Goal: Book appointment/travel/reservation

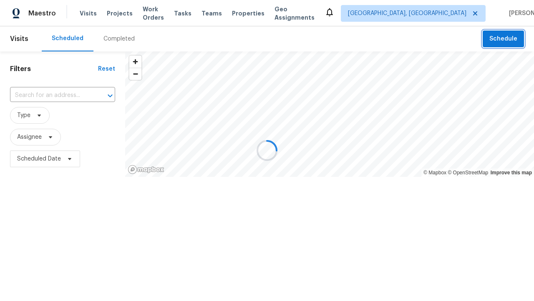
click at [504, 35] on span "Schedule" at bounding box center [504, 39] width 28 height 10
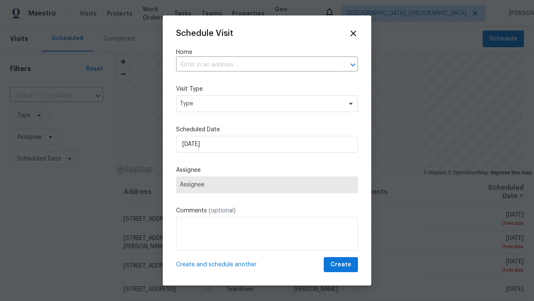
scroll to position [4, 0]
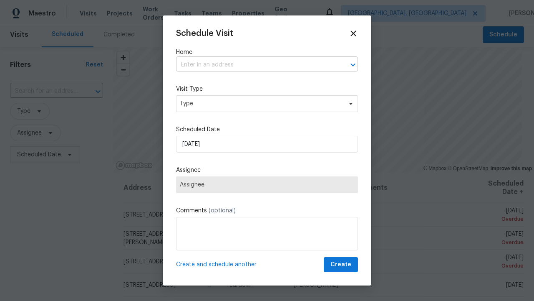
click at [256, 65] on input "text" at bounding box center [255, 64] width 159 height 13
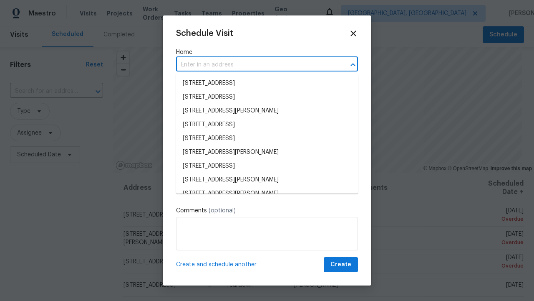
click at [267, 83] on li "[STREET_ADDRESS]" at bounding box center [267, 83] width 182 height 14
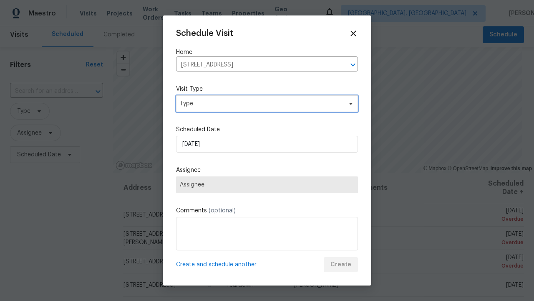
click at [267, 103] on span "Type" at bounding box center [261, 103] width 162 height 8
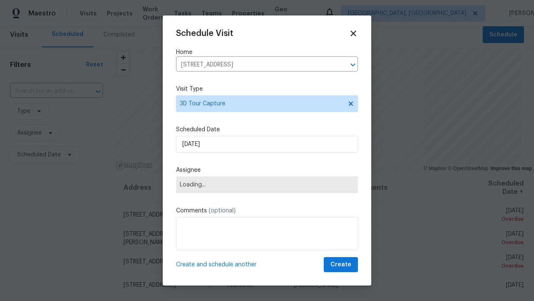
click at [267, 184] on span "Loading..." at bounding box center [267, 184] width 175 height 7
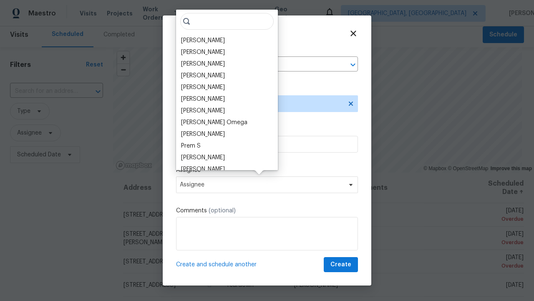
click at [225, 45] on div "[PERSON_NAME]" at bounding box center [203, 40] width 44 height 8
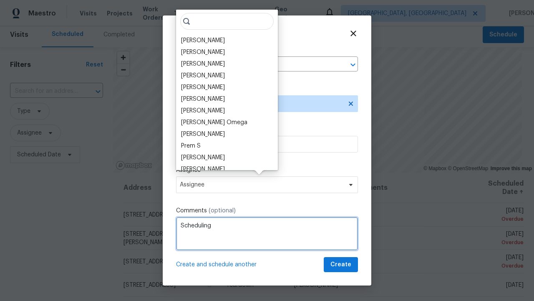
type textarea "Scheduling"
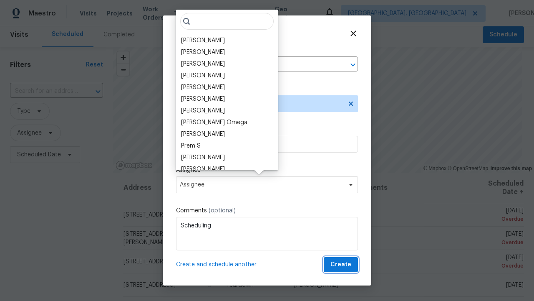
click at [342, 264] on span "Create" at bounding box center [341, 264] width 21 height 10
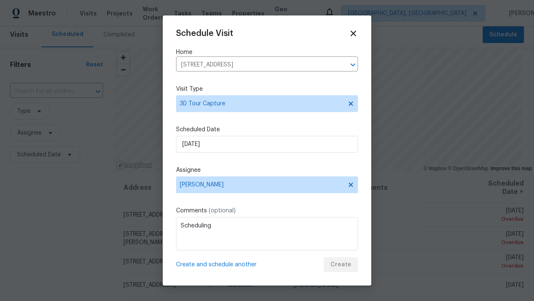
scroll to position [0, 0]
